Goal: Obtain resource: Obtain resource

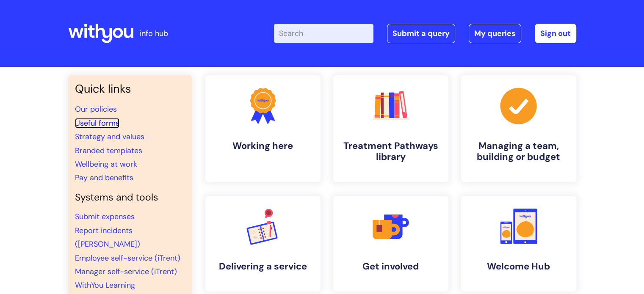
click at [108, 122] on link "Useful forms" at bounding box center [97, 123] width 44 height 10
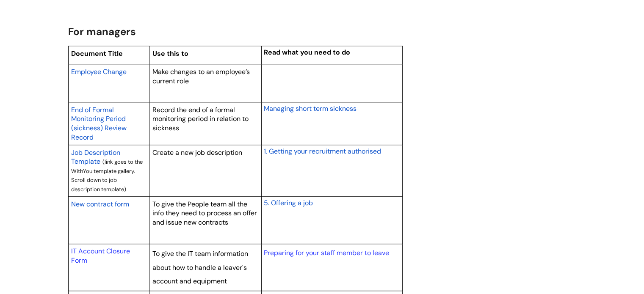
scroll to position [762, 0]
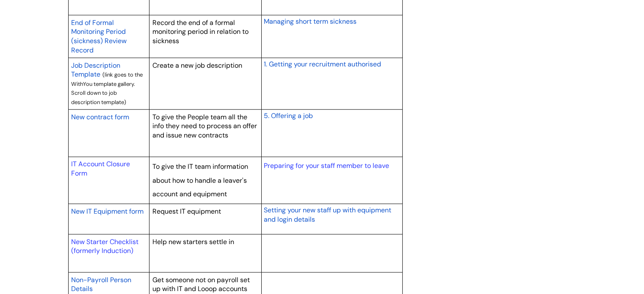
click at [93, 118] on span "New contract form" at bounding box center [100, 117] width 58 height 9
